Goal: Information Seeking & Learning: Find specific fact

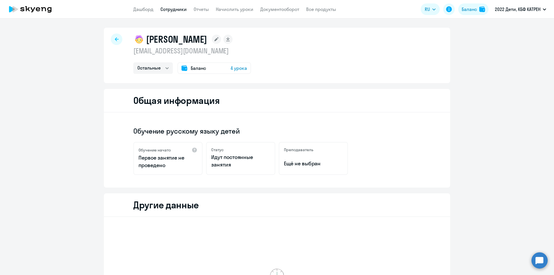
select select "others"
click at [169, 11] on link "Сотрудники" at bounding box center [174, 9] width 26 height 6
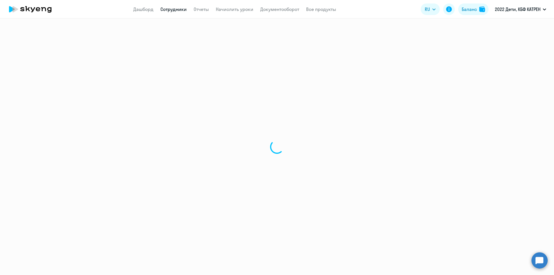
select select "30"
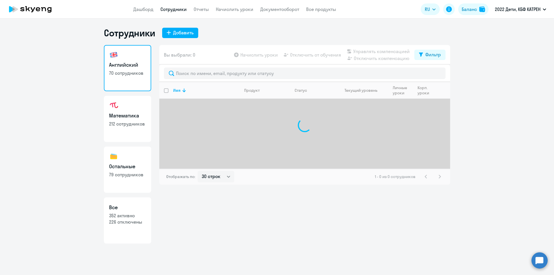
click at [132, 214] on p "352 активно" at bounding box center [127, 215] width 37 height 6
select select "30"
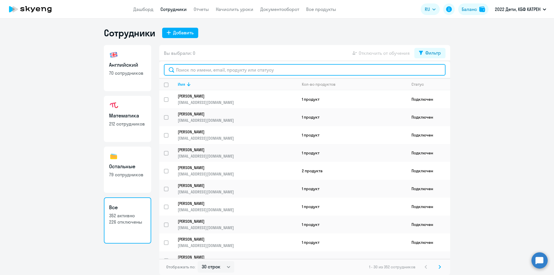
click at [230, 70] on input "text" at bounding box center [305, 70] width 282 height 12
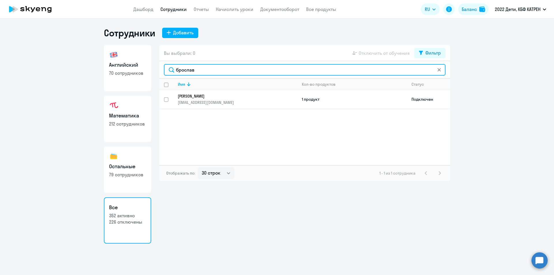
type input "брослав"
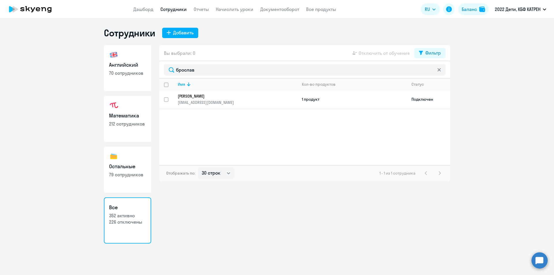
click at [207, 99] on link "Брославская [PERSON_NAME] Леонидовна [EMAIL_ADDRESS][DOMAIN_NAME]" at bounding box center [237, 100] width 119 height 12
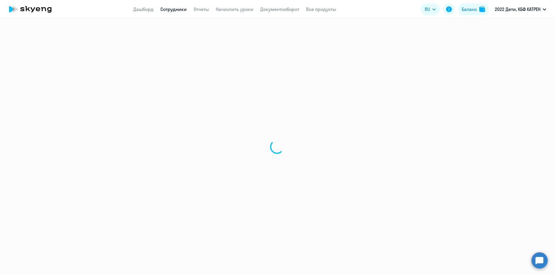
select select "others"
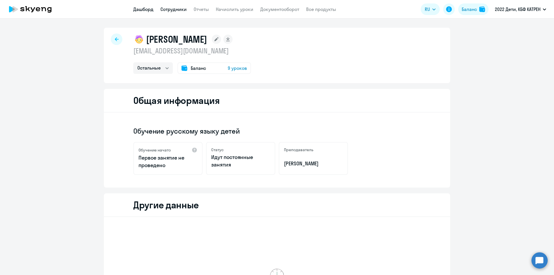
click at [147, 6] on link "Дашборд" at bounding box center [143, 9] width 20 height 6
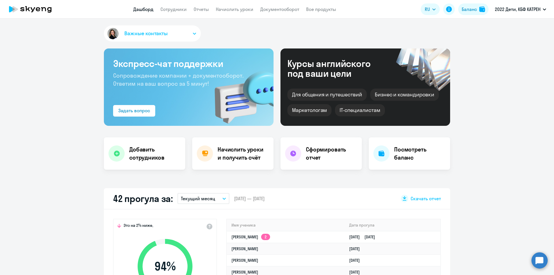
click at [540, 261] on circle at bounding box center [540, 260] width 16 height 16
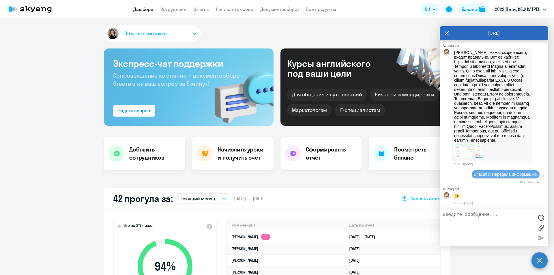
scroll to position [14802, 0]
select select "30"
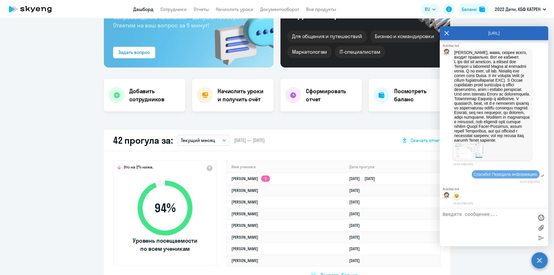
scroll to position [87, 0]
